Goal: Task Accomplishment & Management: Use online tool/utility

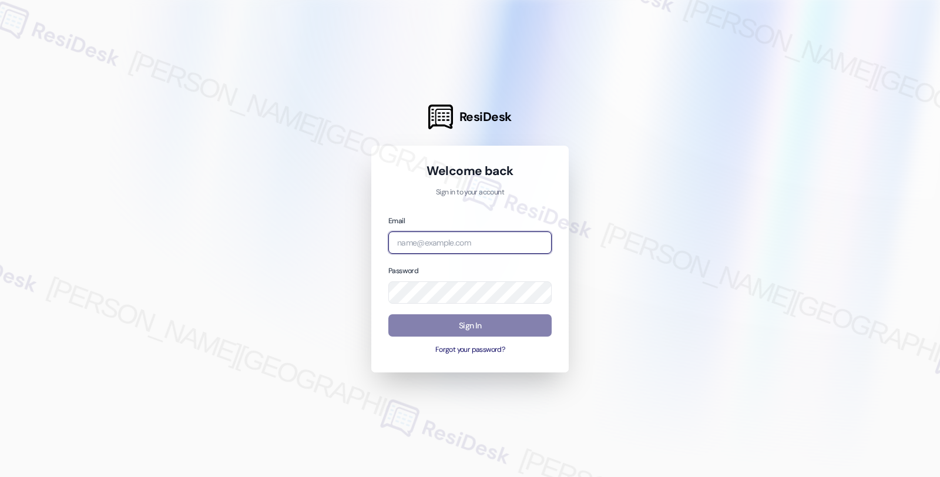
click at [459, 244] on input "email" at bounding box center [469, 242] width 163 height 23
type input "[EMAIL_ADDRESS][PERSON_NAME][DOMAIN_NAME]"
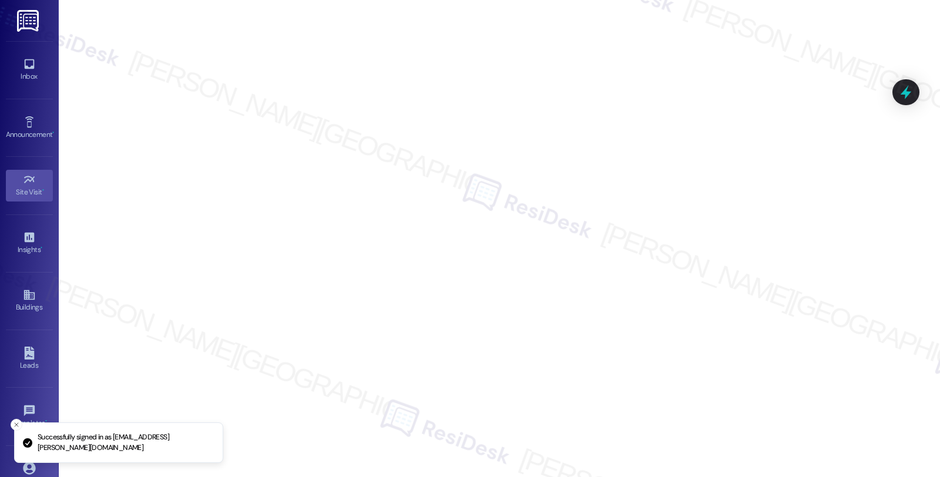
drag, startPoint x: 32, startPoint y: 62, endPoint x: 57, endPoint y: 59, distance: 25.4
click at [32, 62] on icon at bounding box center [29, 64] width 13 height 13
